Goal: Task Accomplishment & Management: Manage account settings

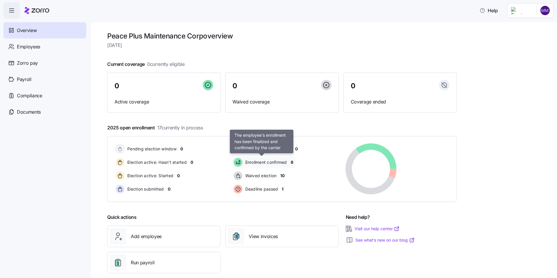
click at [268, 162] on span "Enrollment confirmed" at bounding box center [265, 162] width 43 height 6
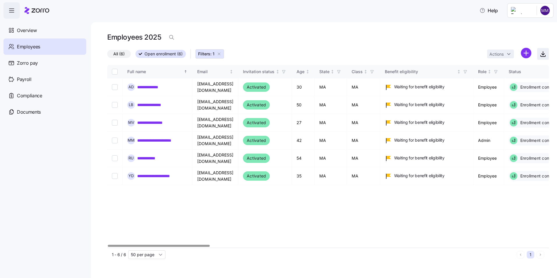
click at [543, 54] on icon "button" at bounding box center [543, 53] width 0 height 3
